Goal: Task Accomplishment & Management: Use online tool/utility

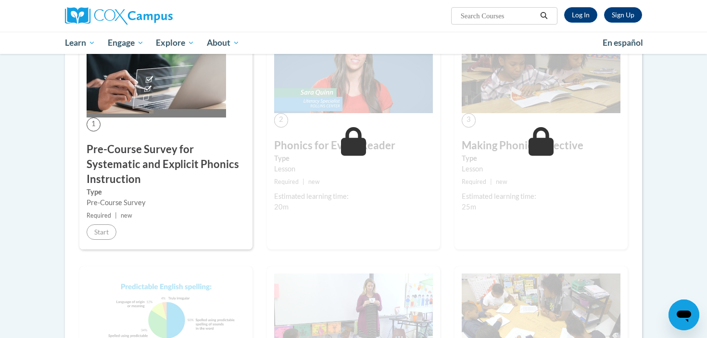
scroll to position [201, 0]
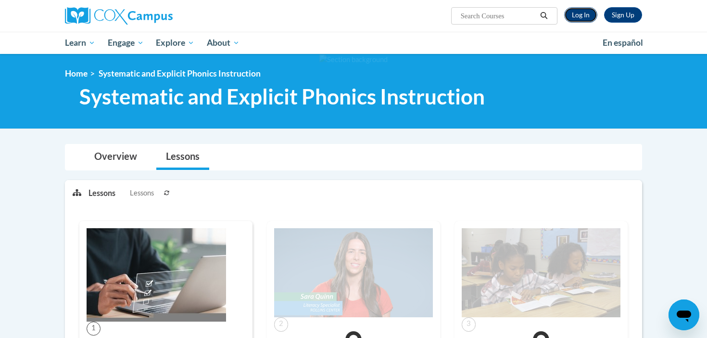
click at [571, 12] on link "Log In" at bounding box center [580, 14] width 33 height 15
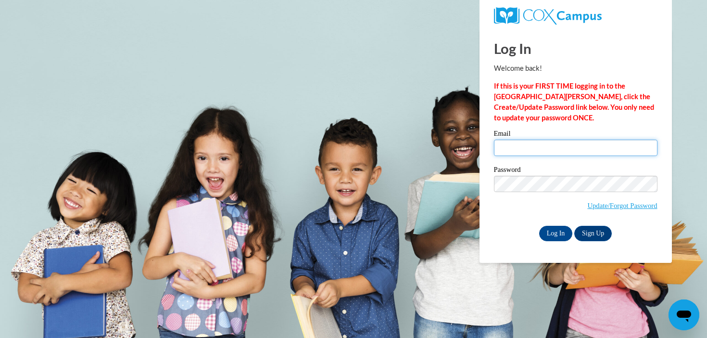
click at [562, 144] on input "Email" at bounding box center [576, 148] width 164 height 16
click at [568, 154] on input "Email" at bounding box center [576, 148] width 164 height 16
type input "mhanson@mtsd.k12.wi.us"
click at [539, 226] on input "Log In" at bounding box center [556, 233] width 34 height 15
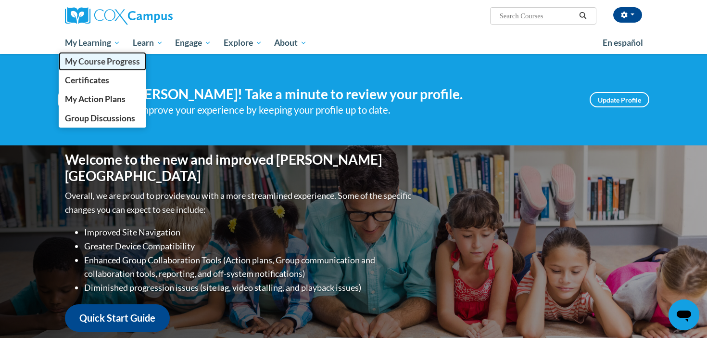
click at [97, 62] on span "My Course Progress" at bounding box center [102, 61] width 75 height 10
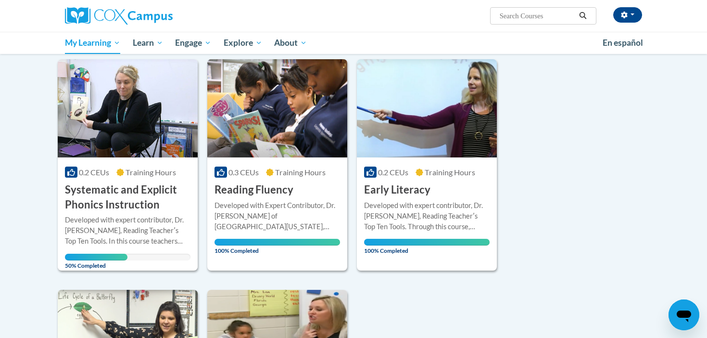
scroll to position [96, 0]
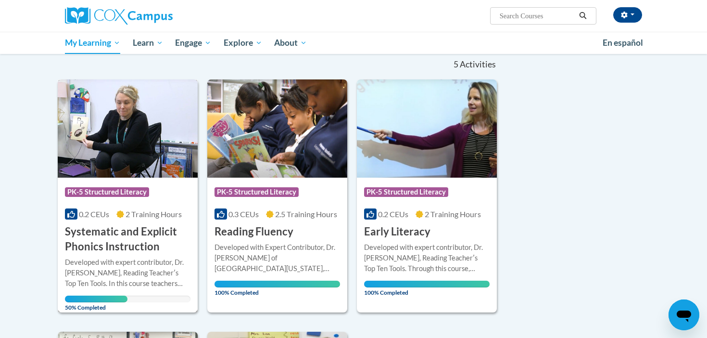
click at [158, 246] on h3 "Systematic and Explicit Phonics Instruction" at bounding box center [128, 239] width 126 height 30
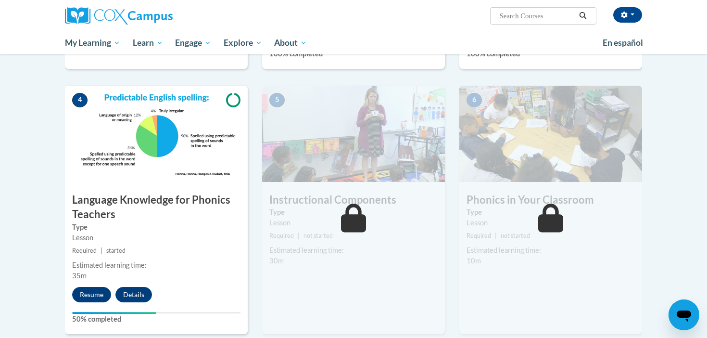
scroll to position [416, 0]
click at [88, 294] on button "Resume" at bounding box center [91, 294] width 39 height 15
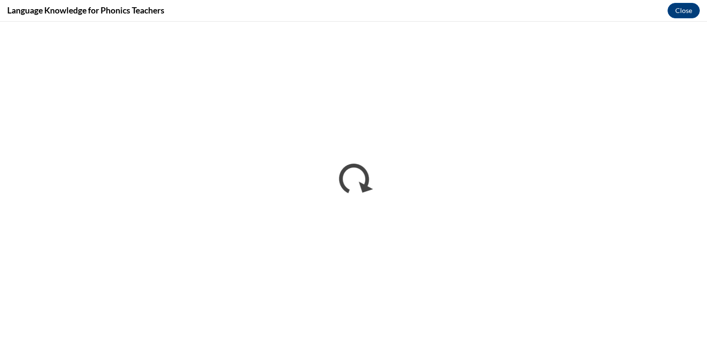
scroll to position [0, 0]
